Goal: Task Accomplishment & Management: Use online tool/utility

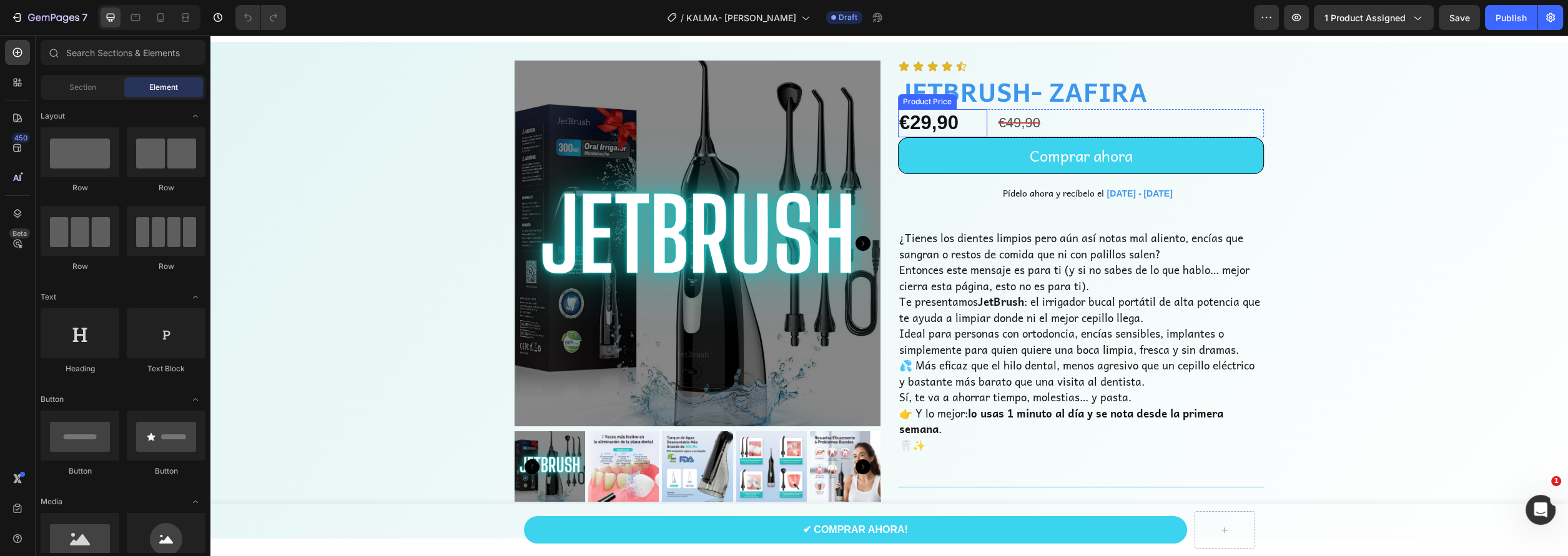
click at [906, 108] on div "Icon Icon Icon Icon Icon Icon List JETBRUSH- ZAFIRA Product Title €29,90 Produc…" at bounding box center [1080, 290] width 366 height 459
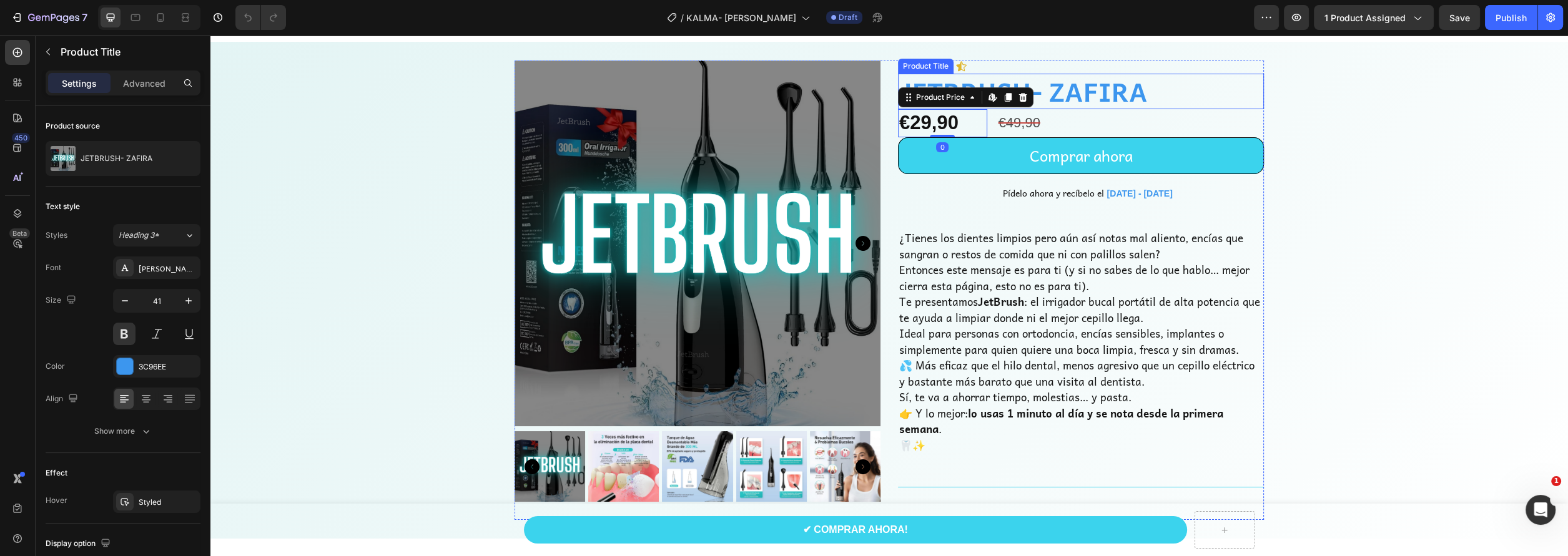
click at [965, 79] on h1 "JETBRUSH- ZAFIRA" at bounding box center [1080, 92] width 366 height 35
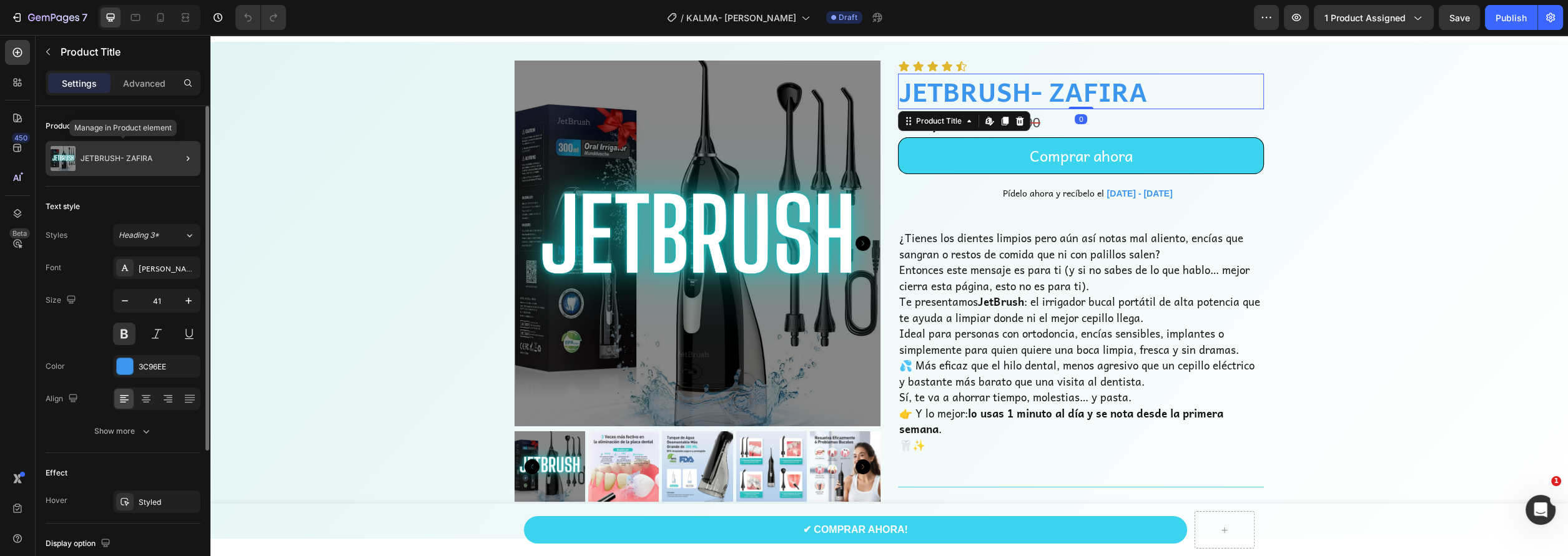
click at [156, 164] on div "JETBRUSH- ZAFIRA" at bounding box center [123, 159] width 155 height 35
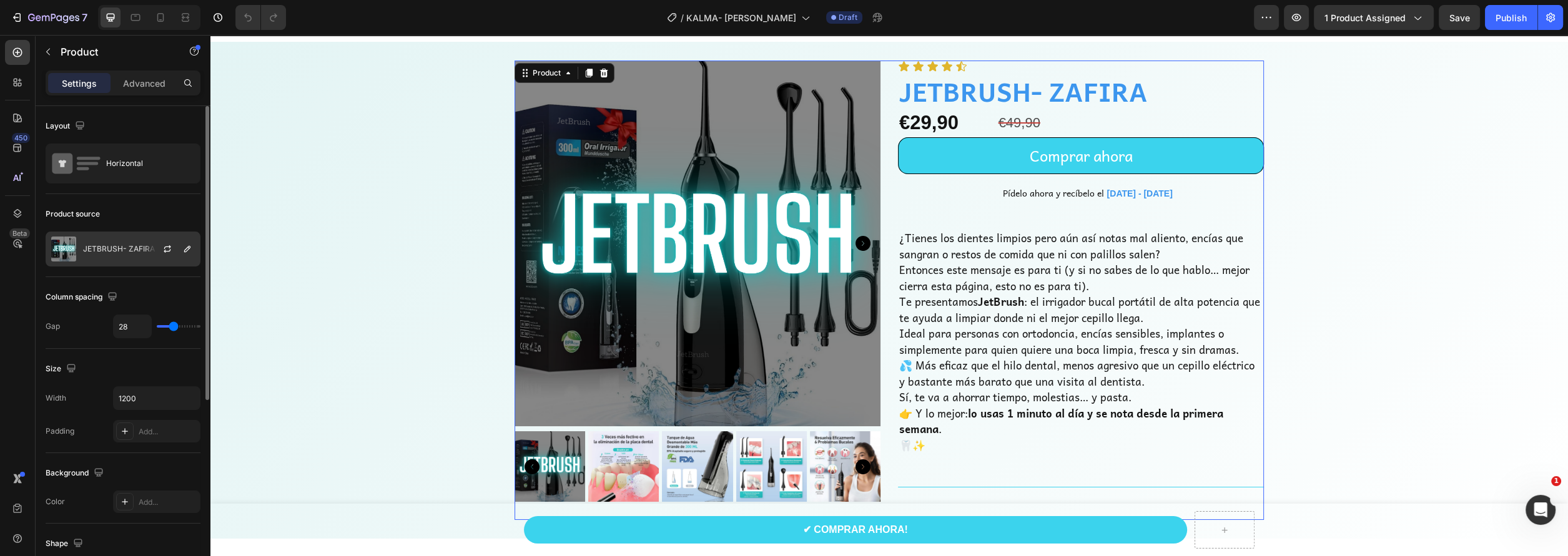
click at [111, 249] on p "JETBRUSH- ZAFIRA" at bounding box center [119, 249] width 72 height 9
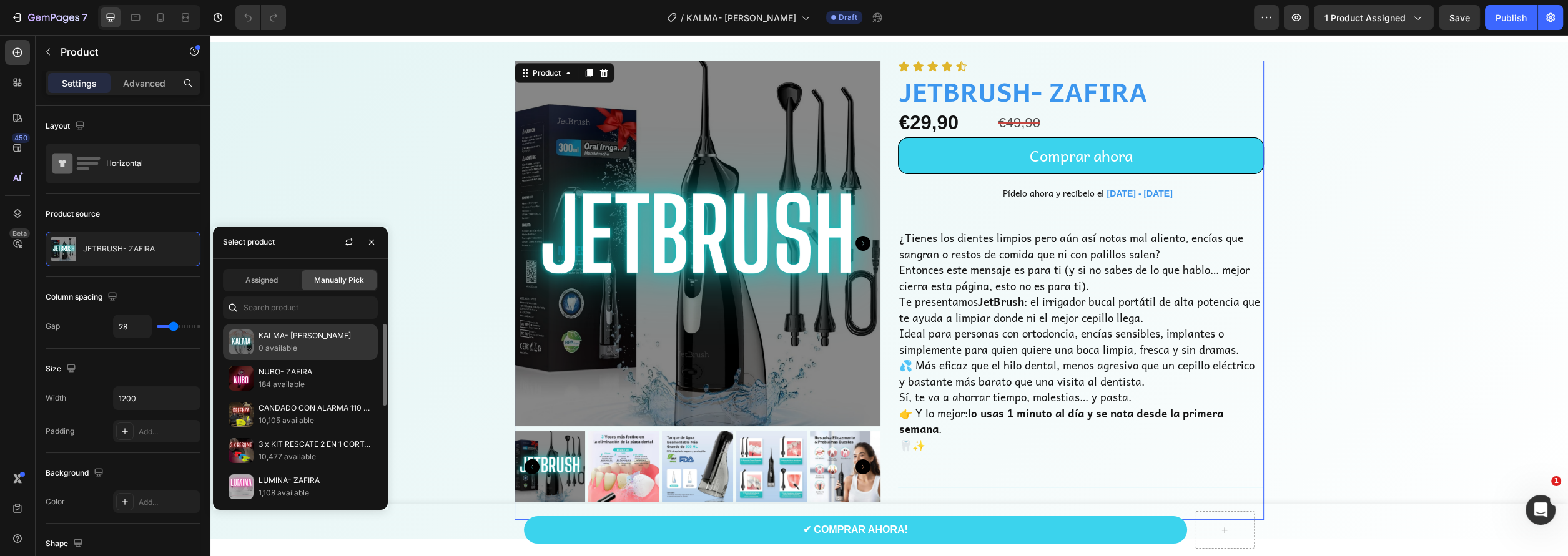
click at [281, 340] on p "KALMA- [PERSON_NAME]" at bounding box center [315, 336] width 113 height 13
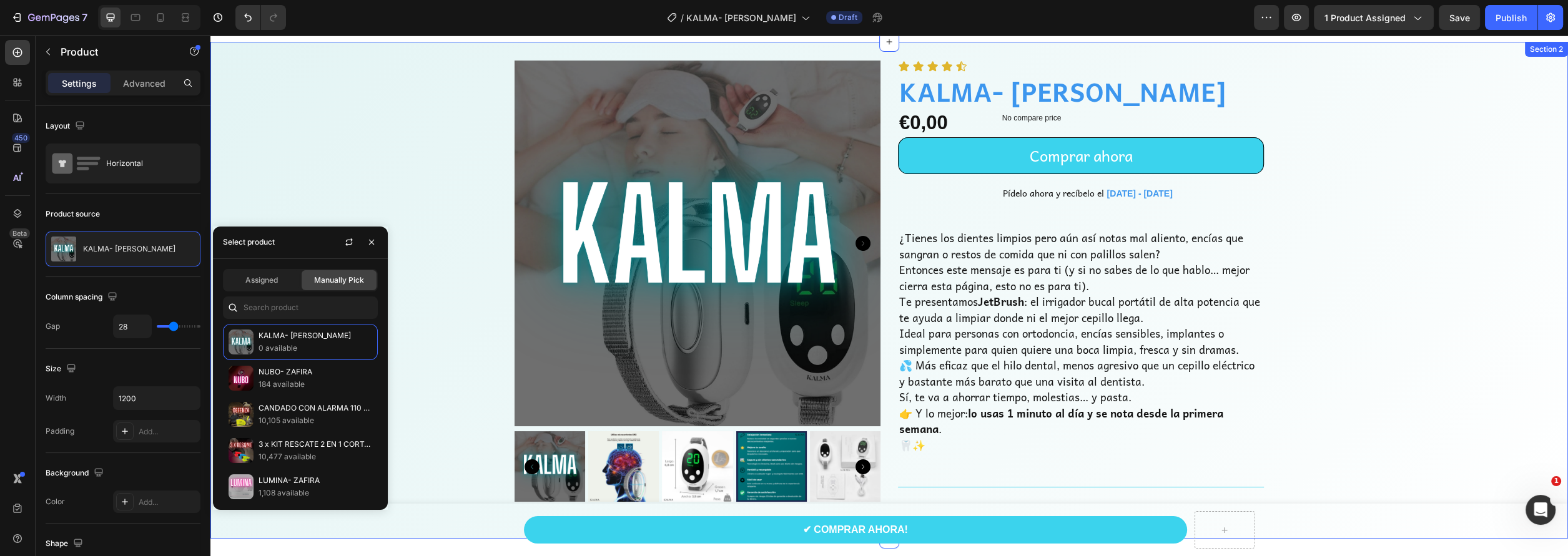
click at [344, 150] on div "Product Images Icon Icon Icon Icon Icon Icon List KALMA- [PERSON_NAME] Product …" at bounding box center [889, 290] width 1357 height 459
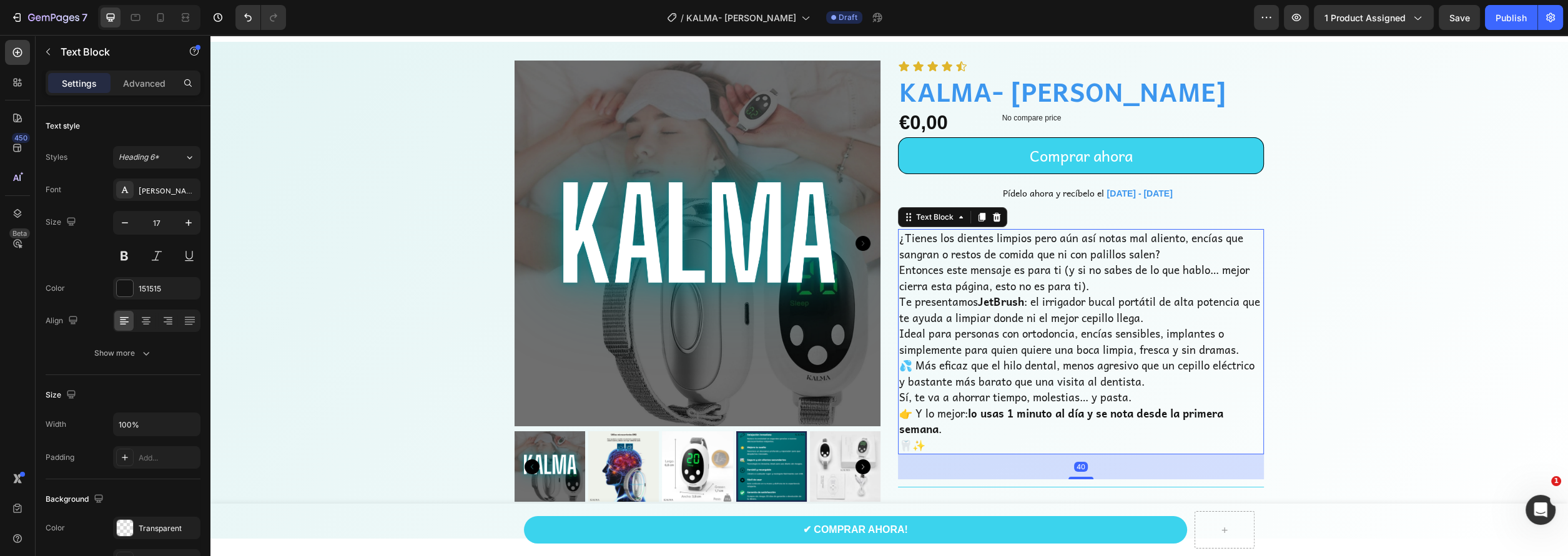
click at [971, 282] on p "Entonces este mensaje es para ti (y si no sabes de lo que hablo… mejor cierra e…" at bounding box center [1081, 278] width 363 height 32
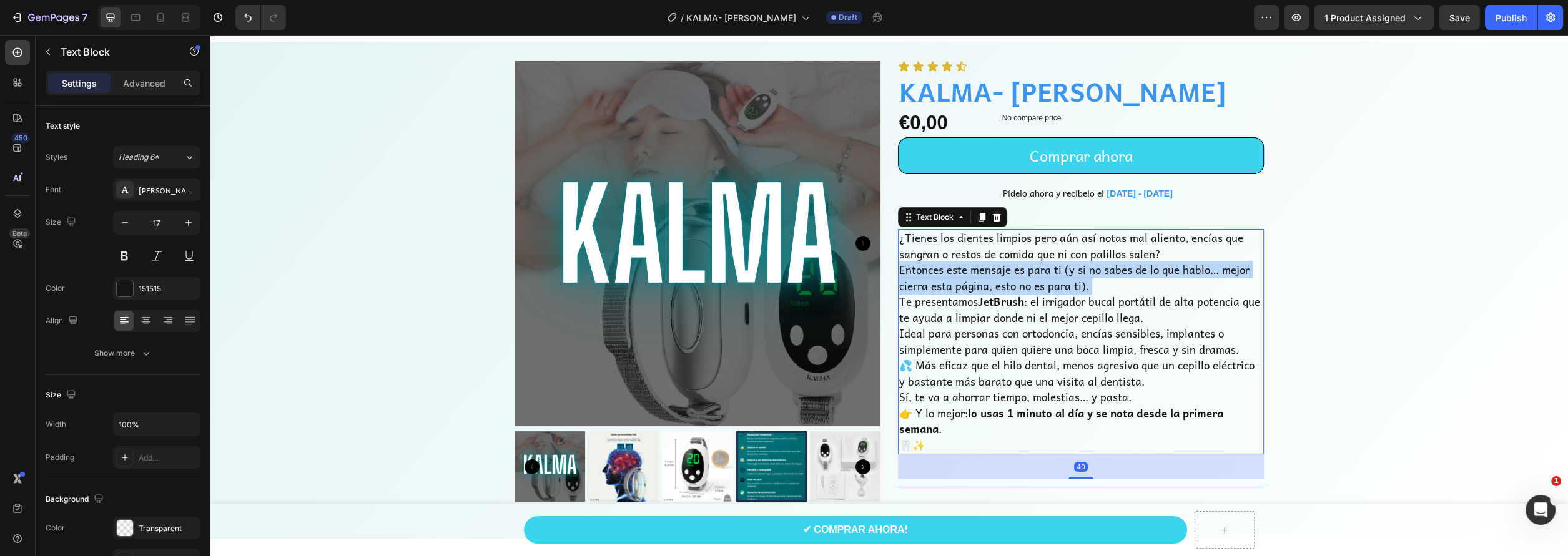
click at [971, 282] on p "Entonces este mensaje es para ti (y si no sabes de lo que hablo… mejor cierra e…" at bounding box center [1081, 278] width 363 height 32
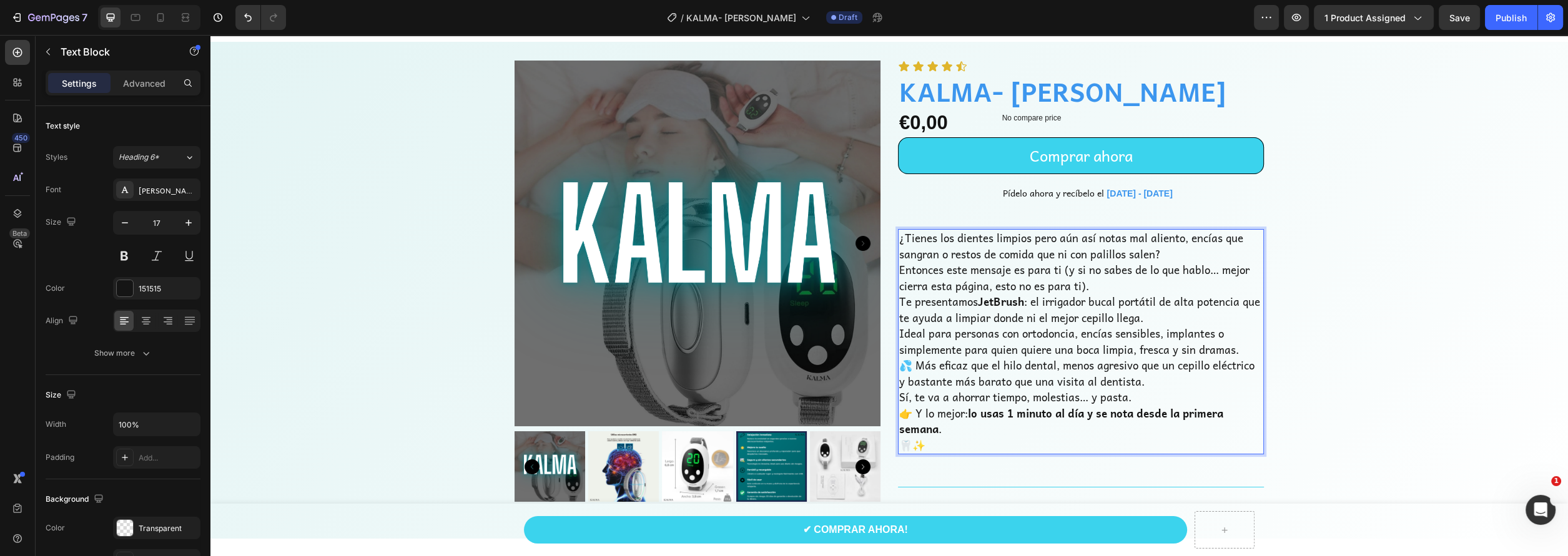
click at [909, 271] on p "Entonces este mensaje es para ti (y si no sabes de lo que hablo… mejor cierra e…" at bounding box center [1081, 278] width 363 height 32
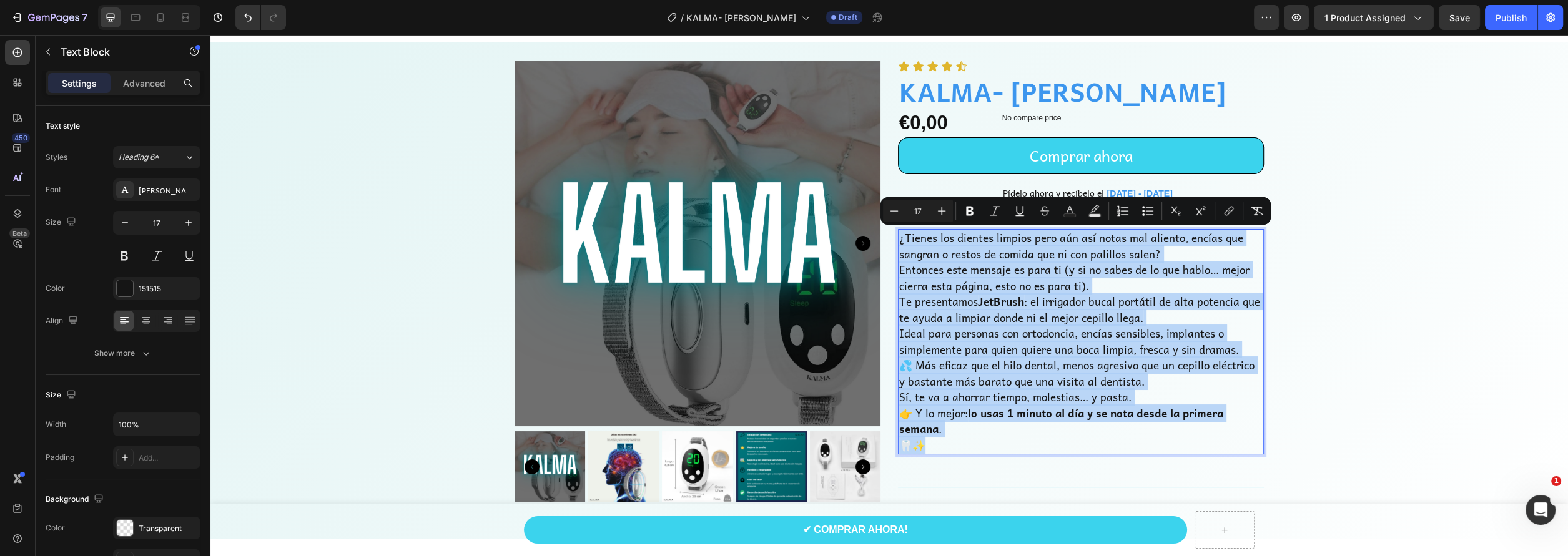
drag, startPoint x: 893, startPoint y: 238, endPoint x: 1127, endPoint y: 440, distance: 309.1
click at [1127, 440] on div "¿Tienes los dientes limpios pero aún así notas mal aliento, encías que sangran …" at bounding box center [1080, 341] width 366 height 225
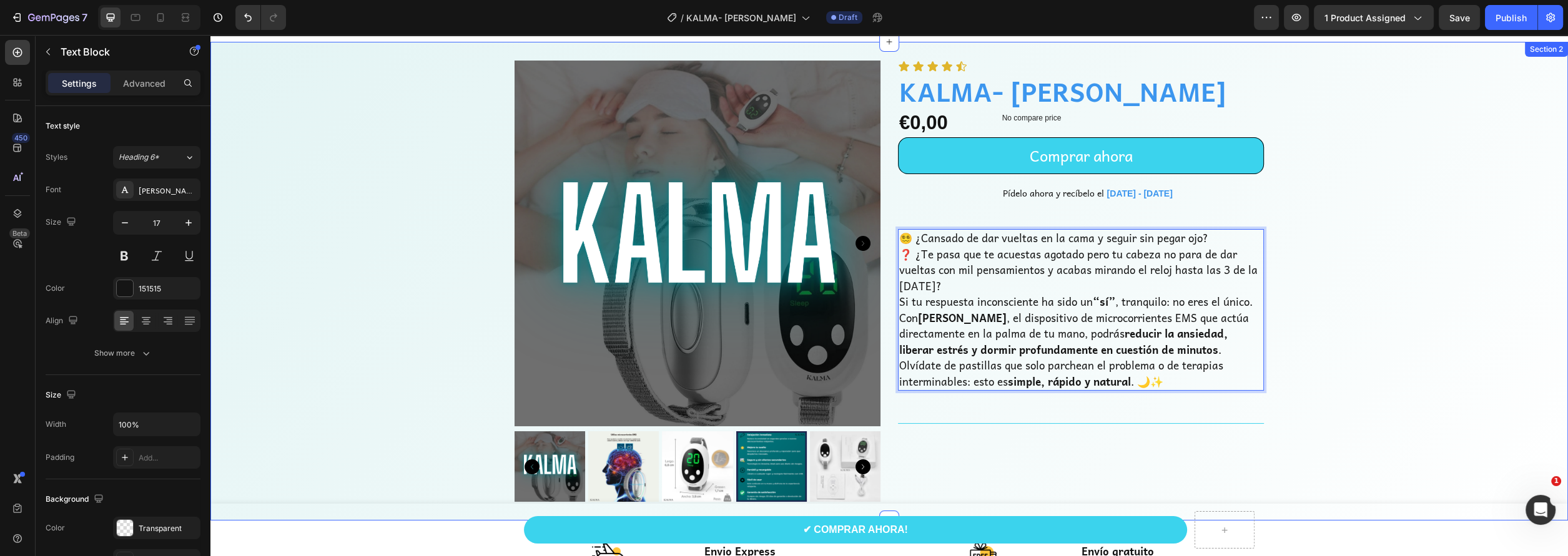
click at [1439, 384] on div "Product Images Icon Icon Icon Icon Icon Icon List KALMA- [PERSON_NAME] Product …" at bounding box center [889, 281] width 1357 height 441
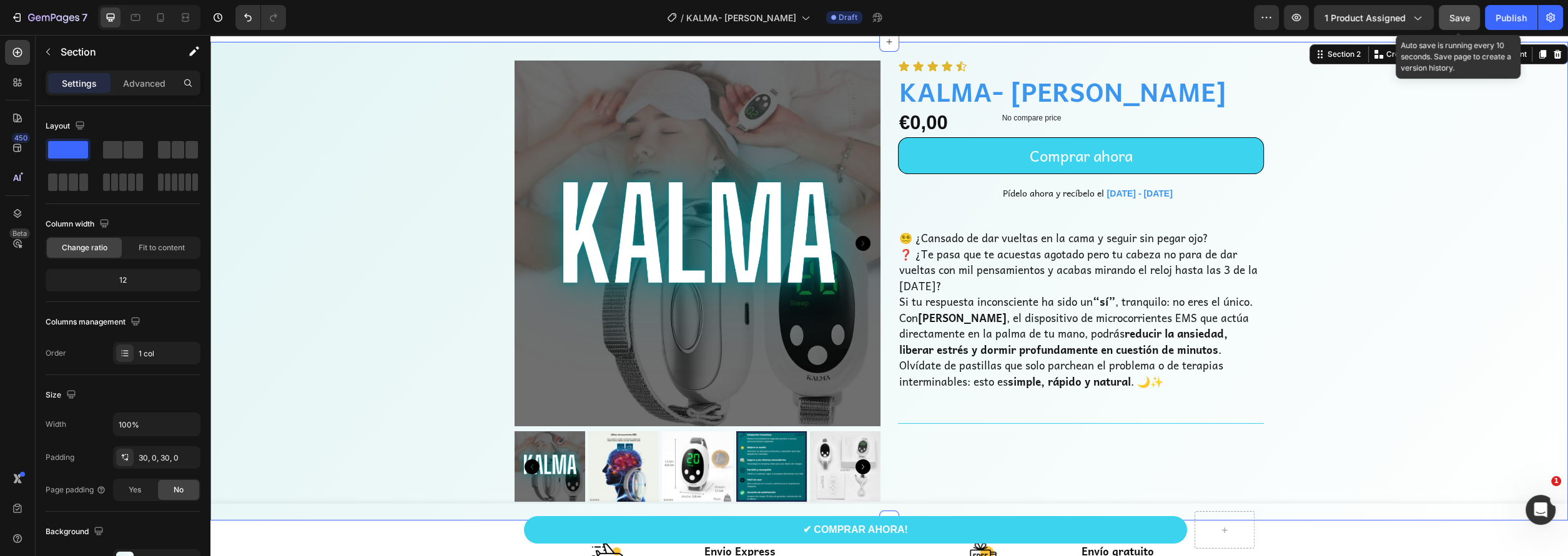
click at [1458, 19] on span "Save" at bounding box center [1459, 18] width 20 height 11
